Goal: Information Seeking & Learning: Learn about a topic

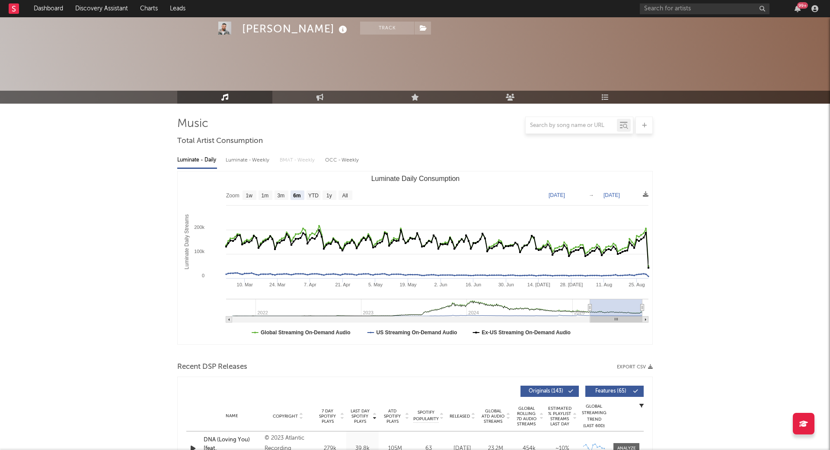
select select "6m"
select select "1w"
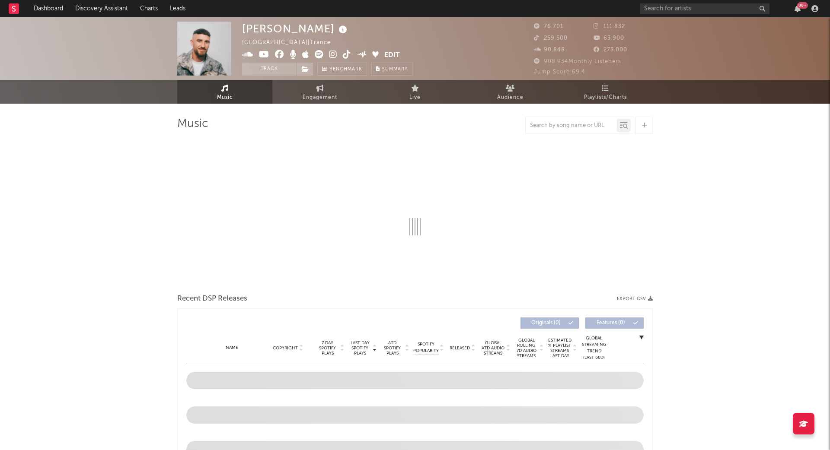
select select "6m"
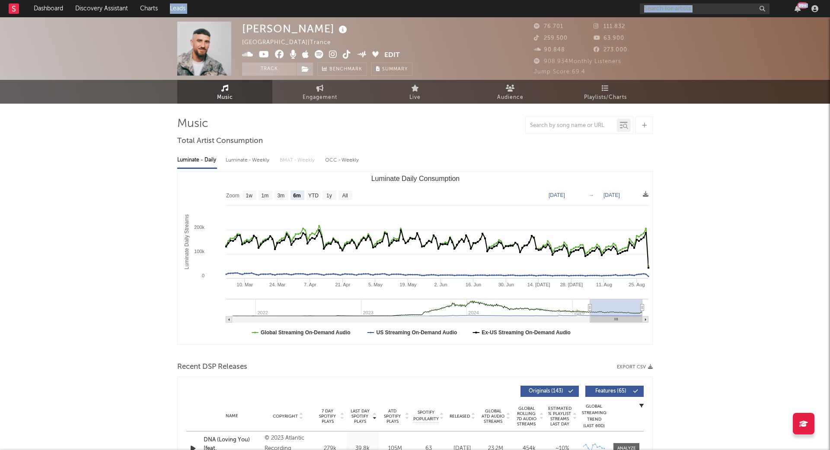
drag, startPoint x: 239, startPoint y: 1, endPoint x: 142, endPoint y: -37, distance: 104.4
